Goal: Navigation & Orientation: Find specific page/section

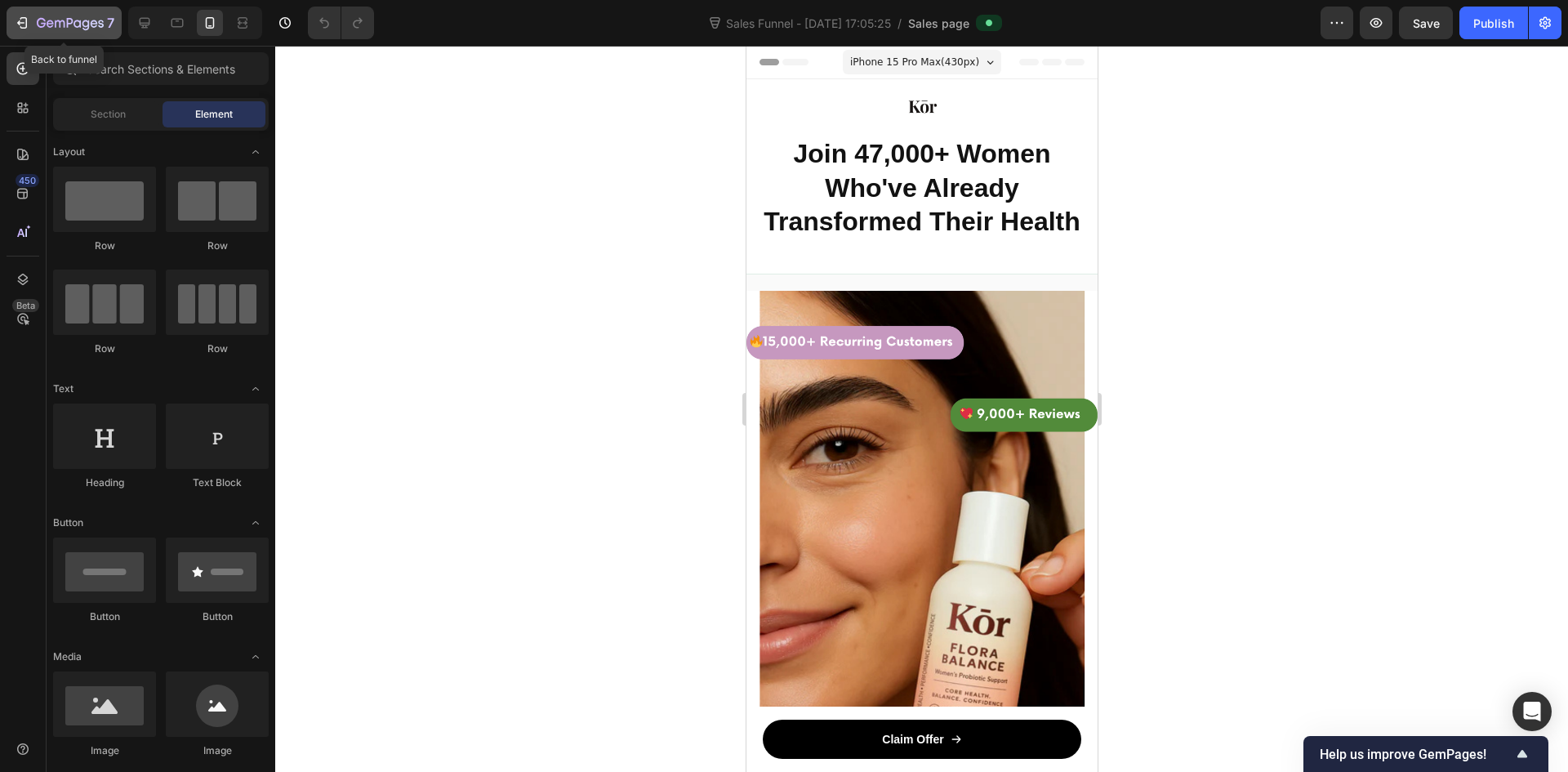
click at [31, 17] on div "7" at bounding box center [64, 23] width 100 height 20
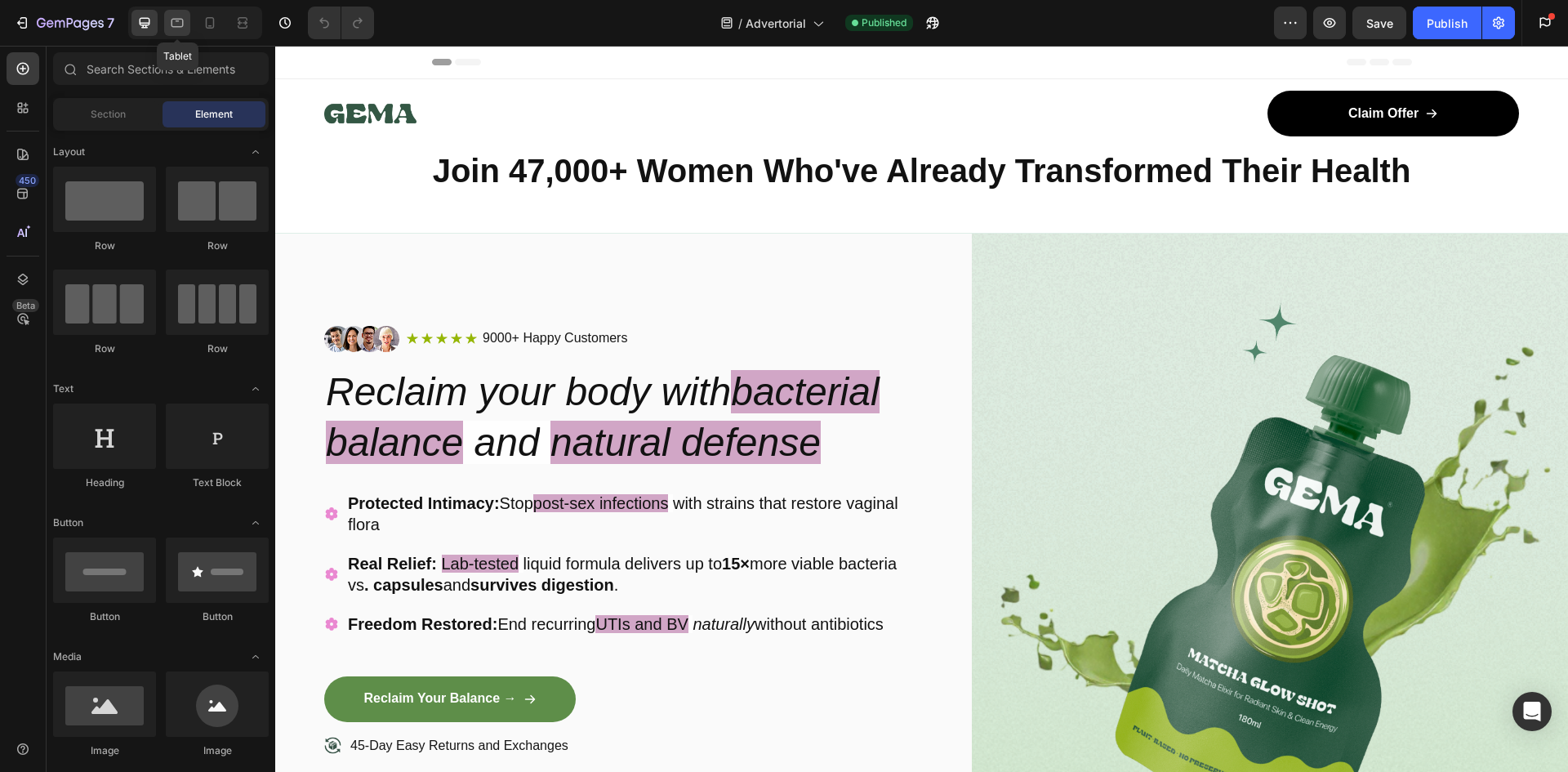
click at [181, 18] on icon at bounding box center [177, 23] width 17 height 17
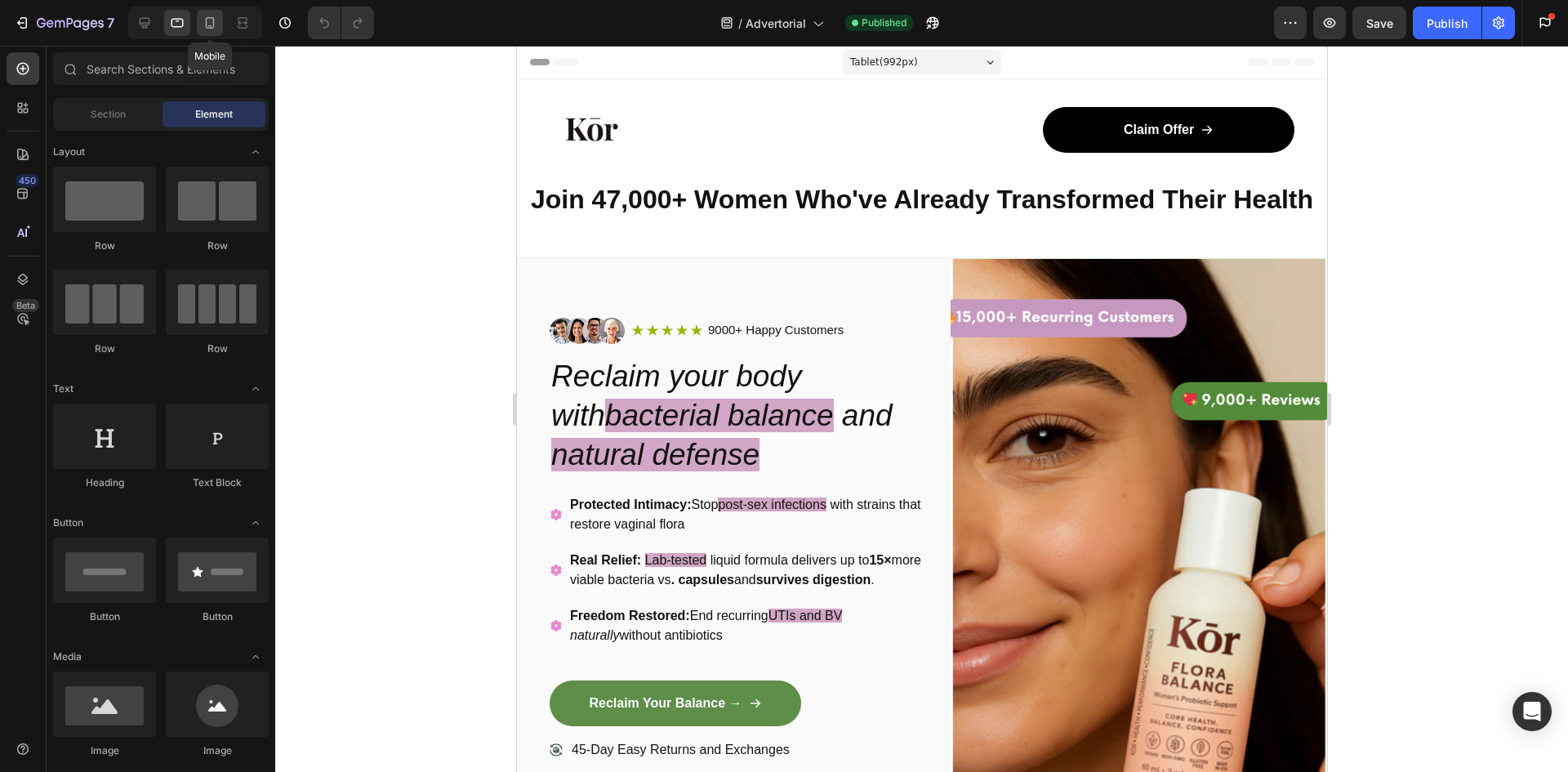
click at [205, 21] on icon at bounding box center [210, 23] width 17 height 17
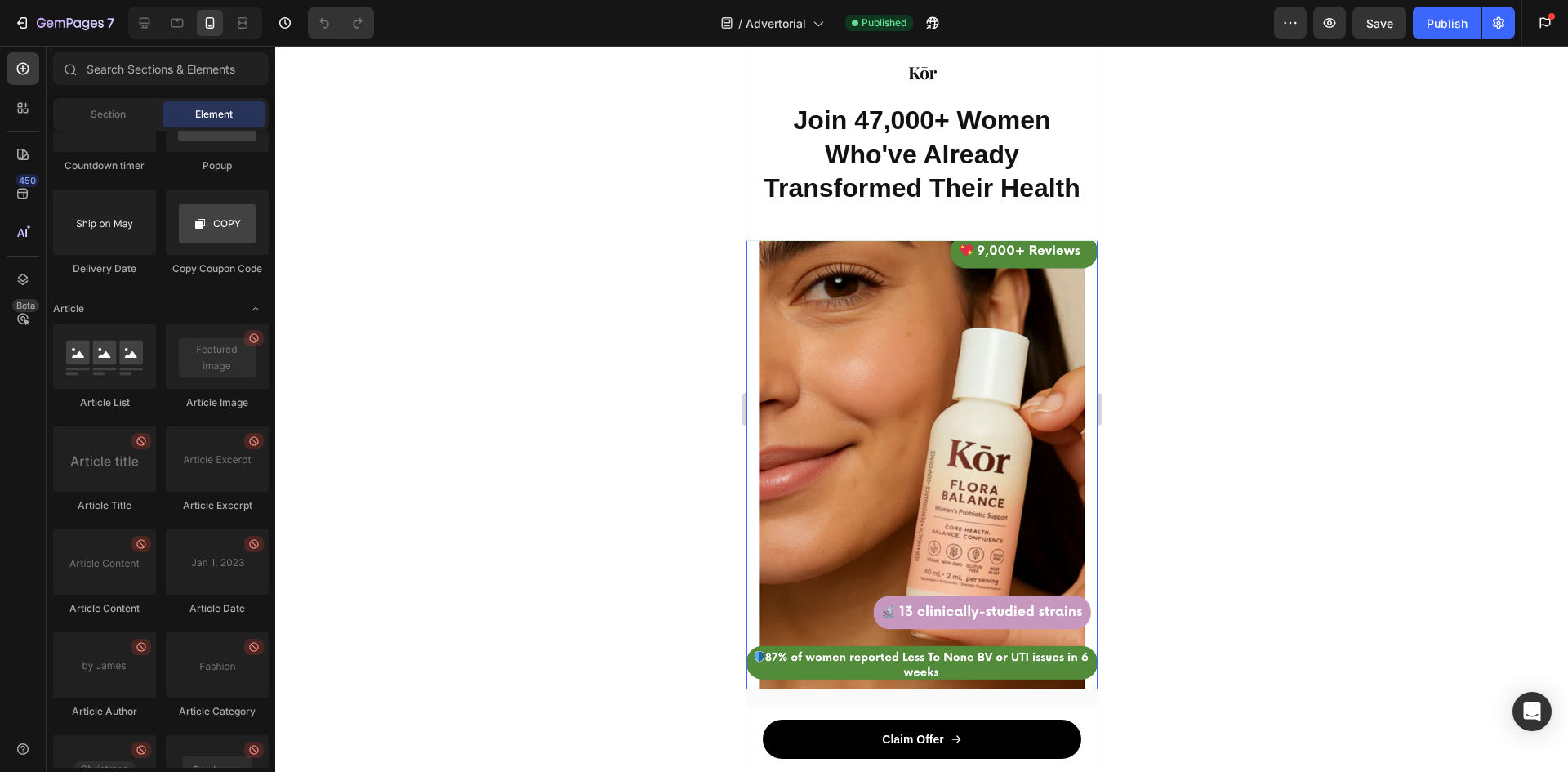
scroll to position [3634, 0]
